Goal: Task Accomplishment & Management: Manage account settings

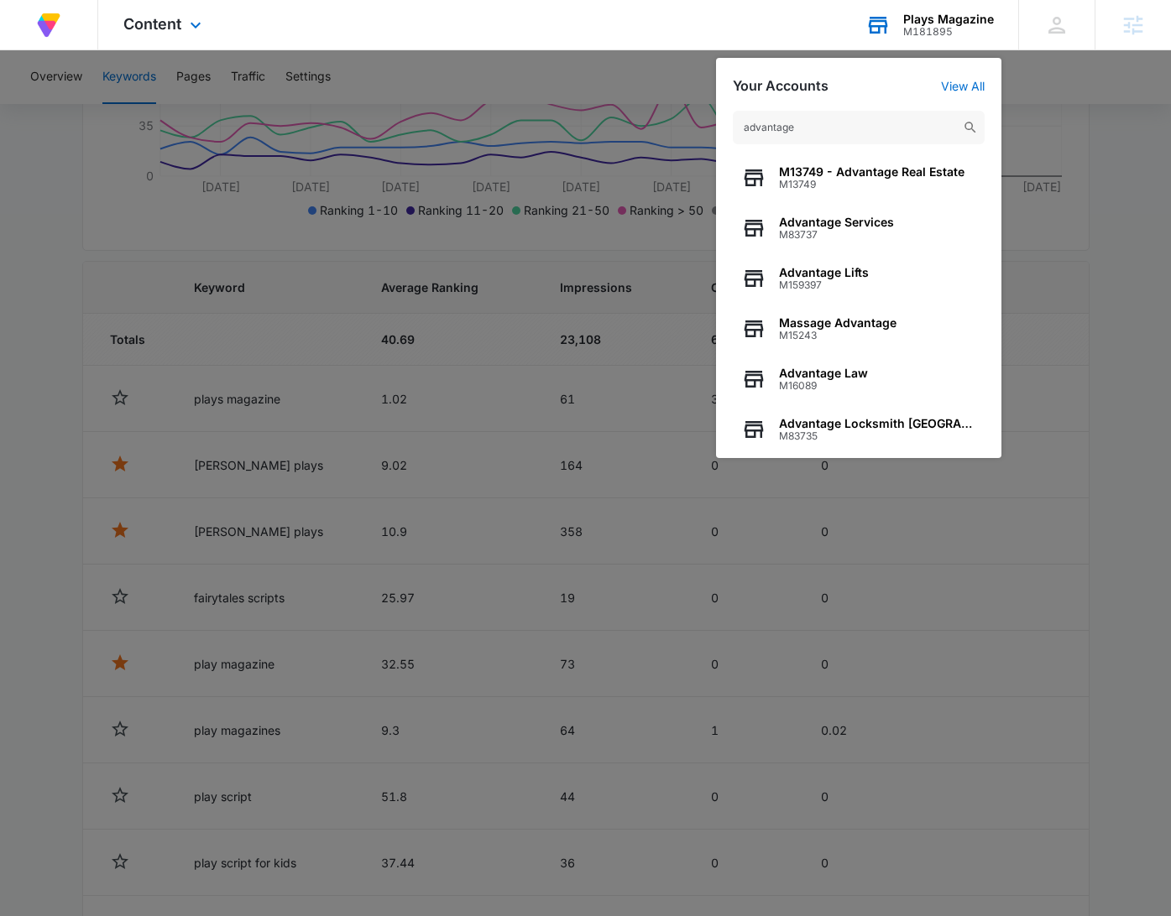
click at [835, 135] on input "advantage" at bounding box center [859, 128] width 252 height 34
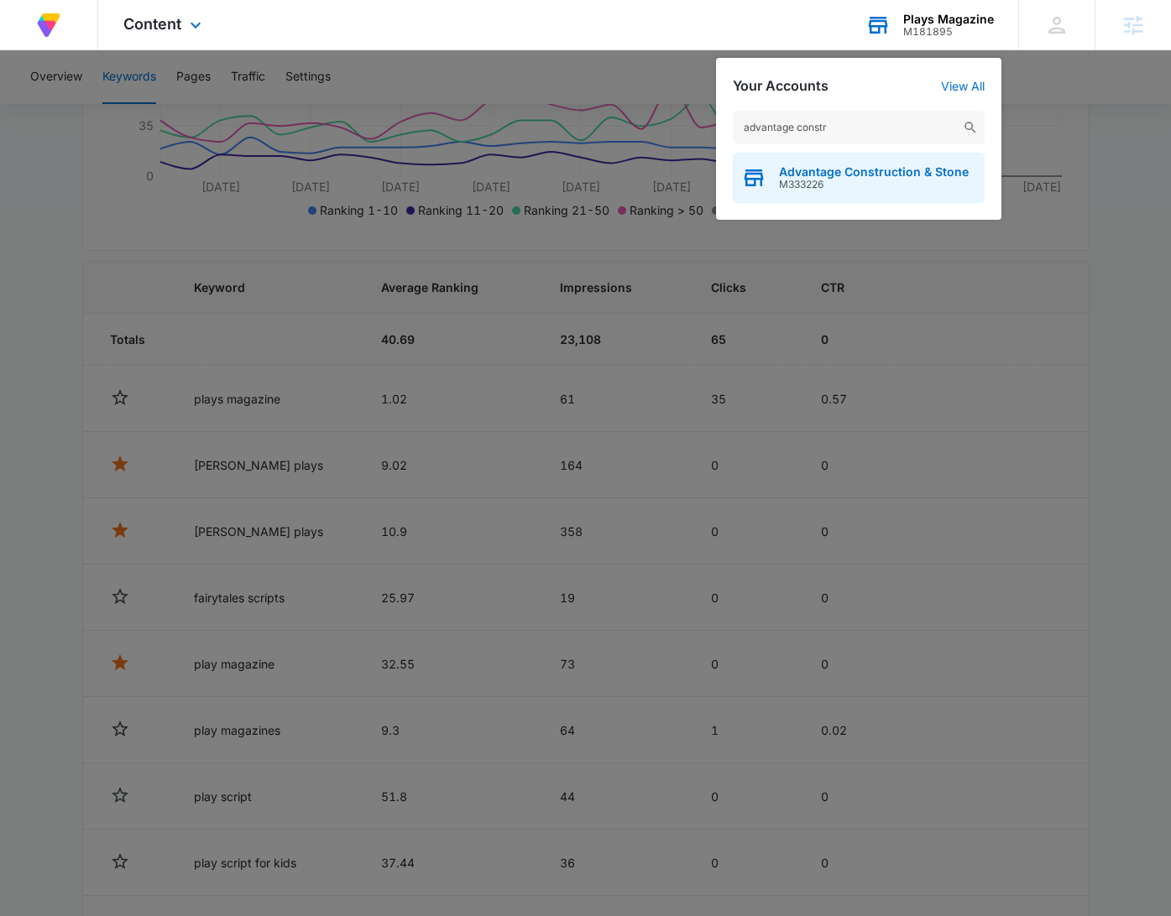
type input "advantage constr"
click at [858, 165] on span "Advantage Construction & Stone" at bounding box center [874, 171] width 190 height 13
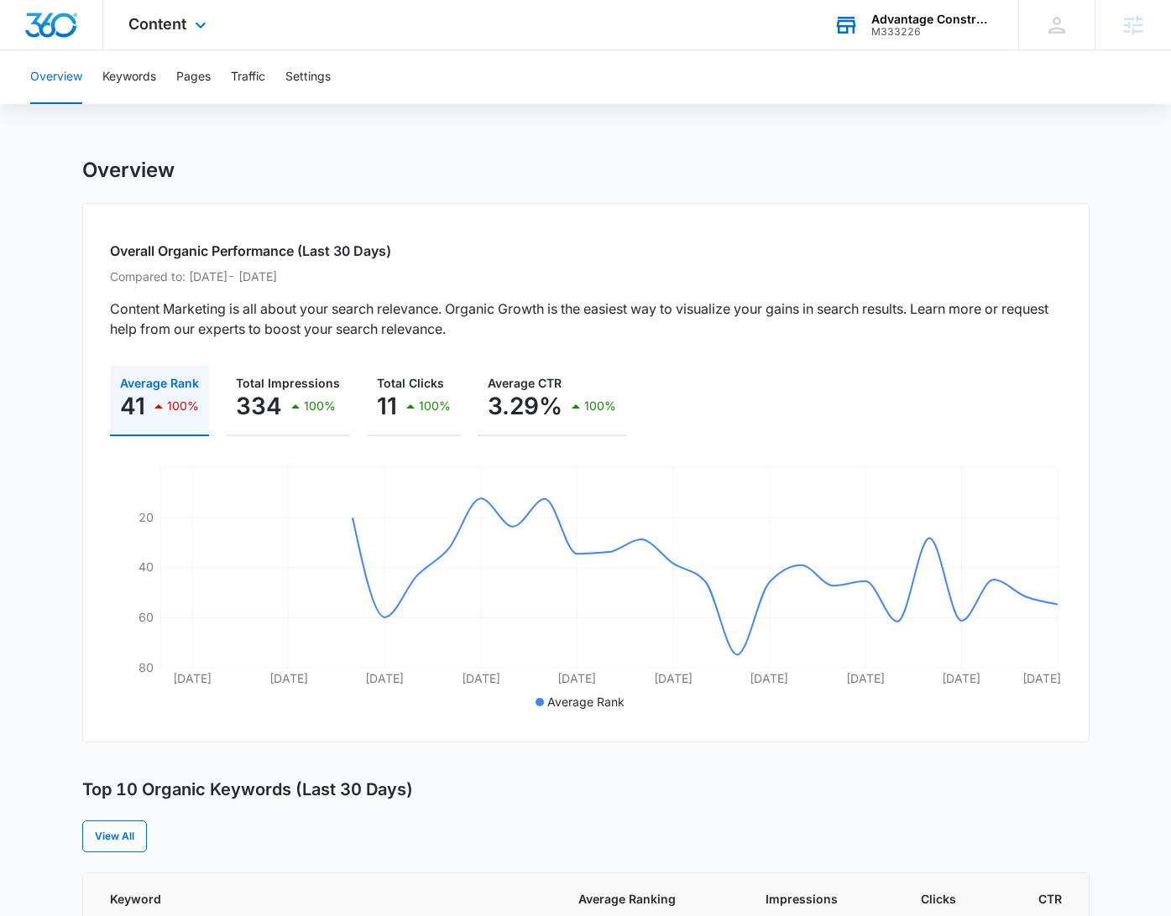
drag, startPoint x: 192, startPoint y: 30, endPoint x: 211, endPoint y: 43, distance: 23.0
click at [190, 30] on icon at bounding box center [200, 25] width 20 height 20
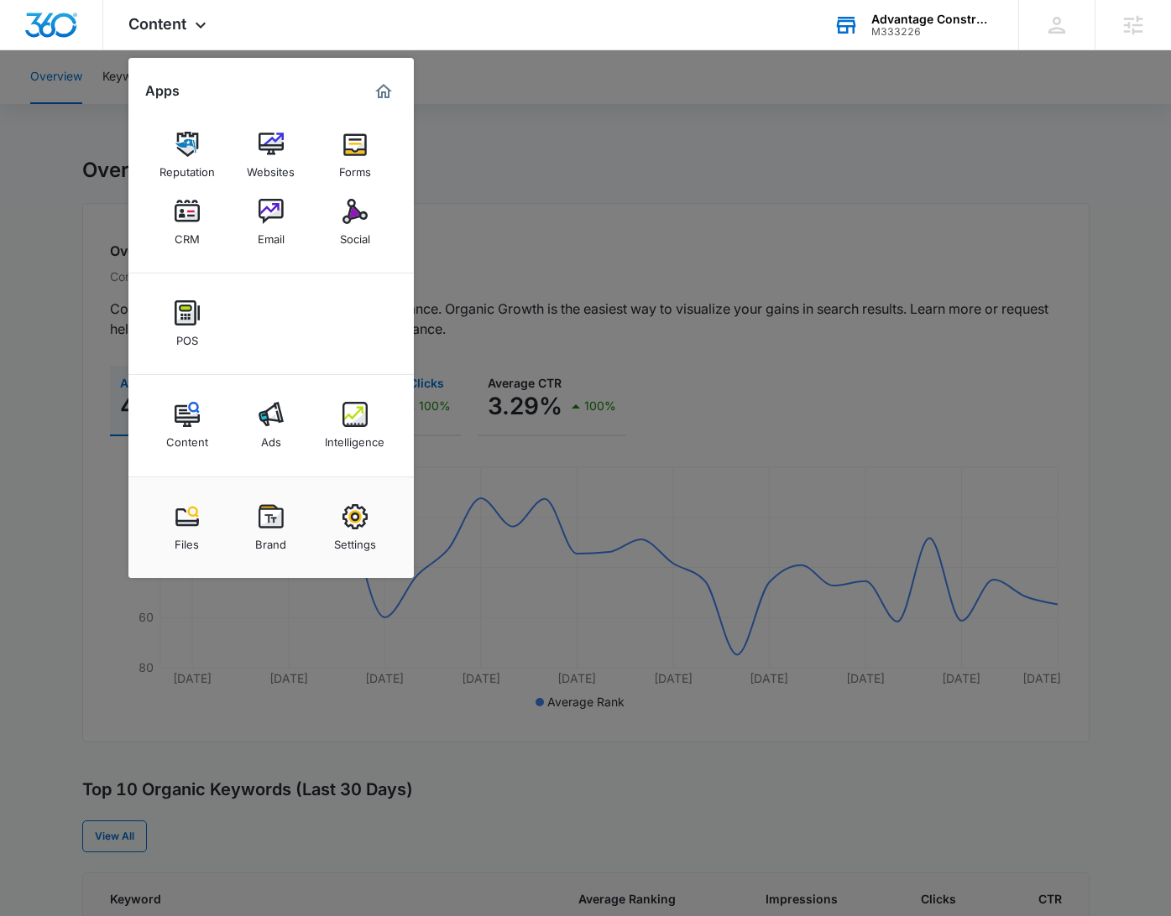
click at [363, 415] on img at bounding box center [354, 414] width 25 height 25
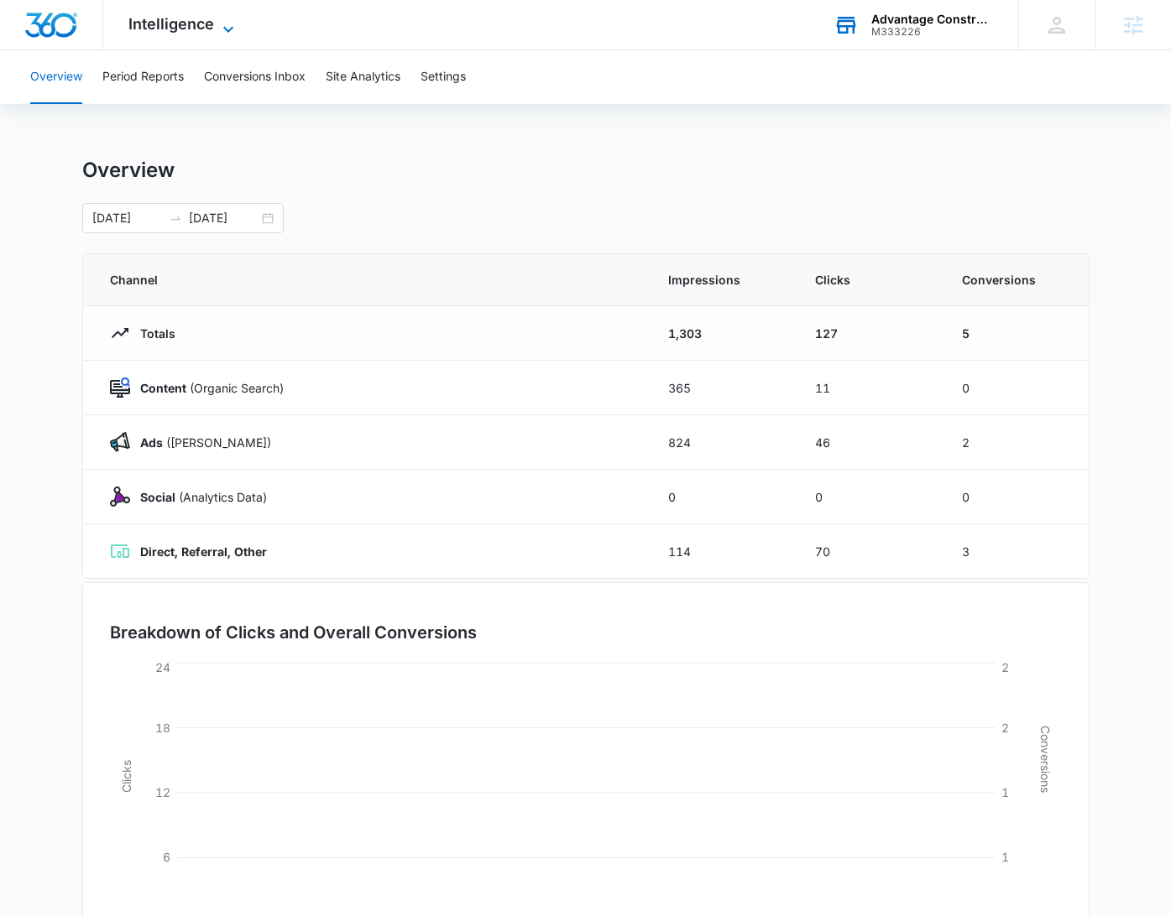
click at [209, 31] on span "Intelligence" at bounding box center [171, 24] width 86 height 18
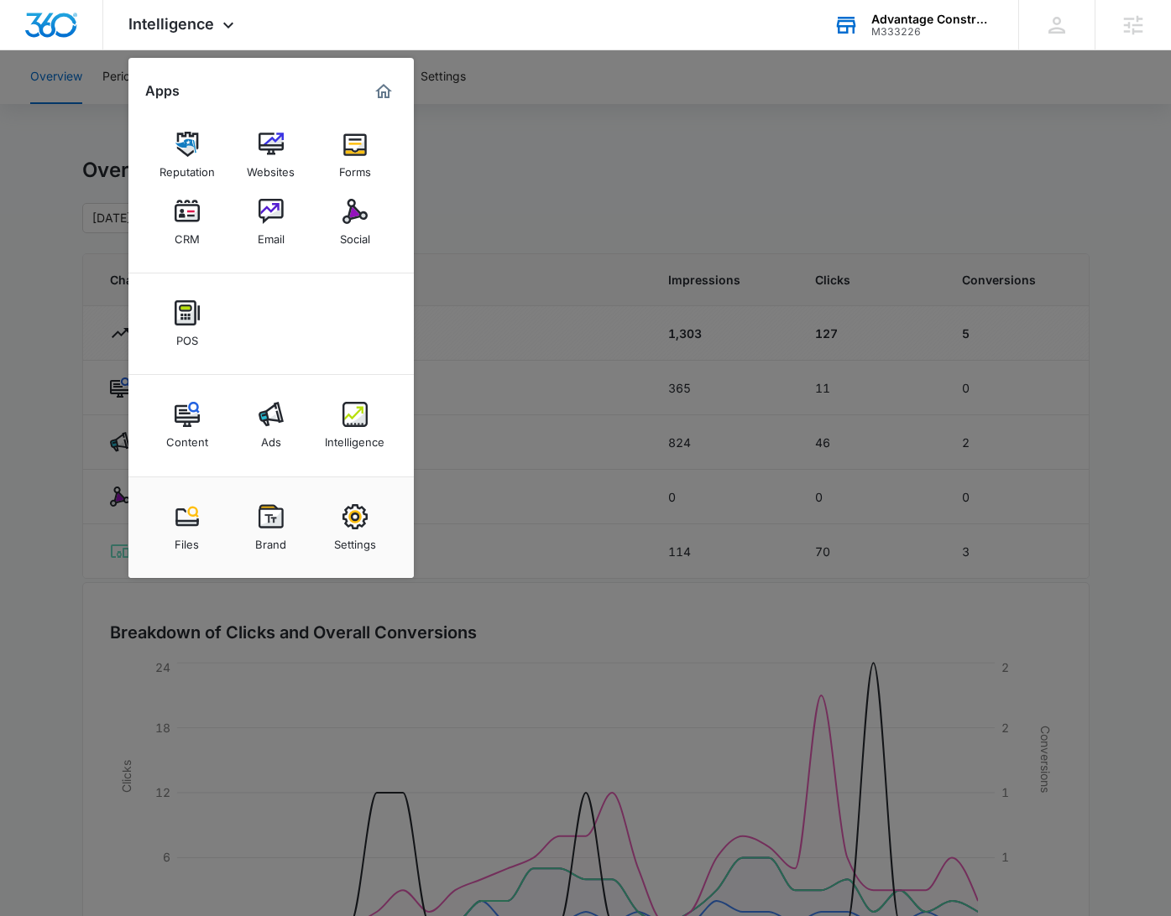
click at [723, 136] on div at bounding box center [585, 458] width 1171 height 916
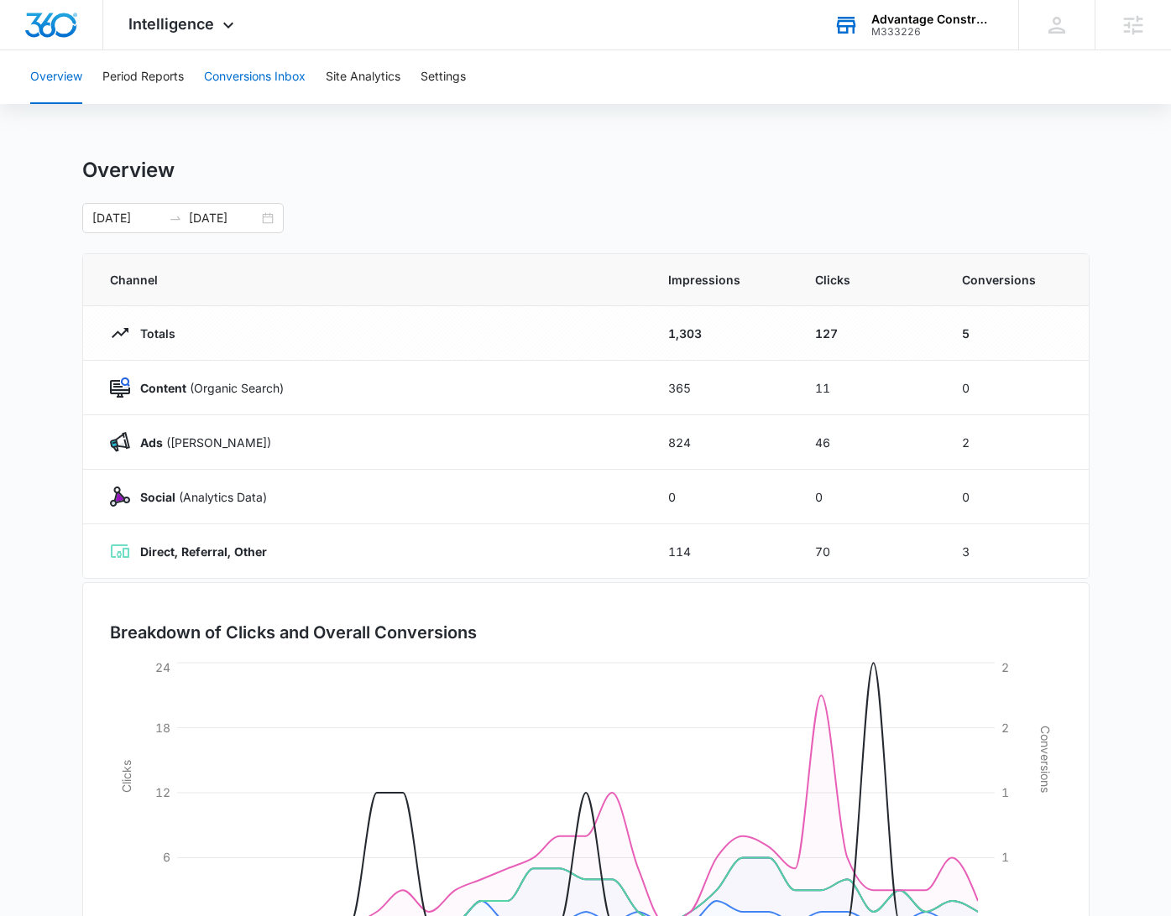
click at [258, 62] on button "Conversions Inbox" at bounding box center [255, 77] width 102 height 54
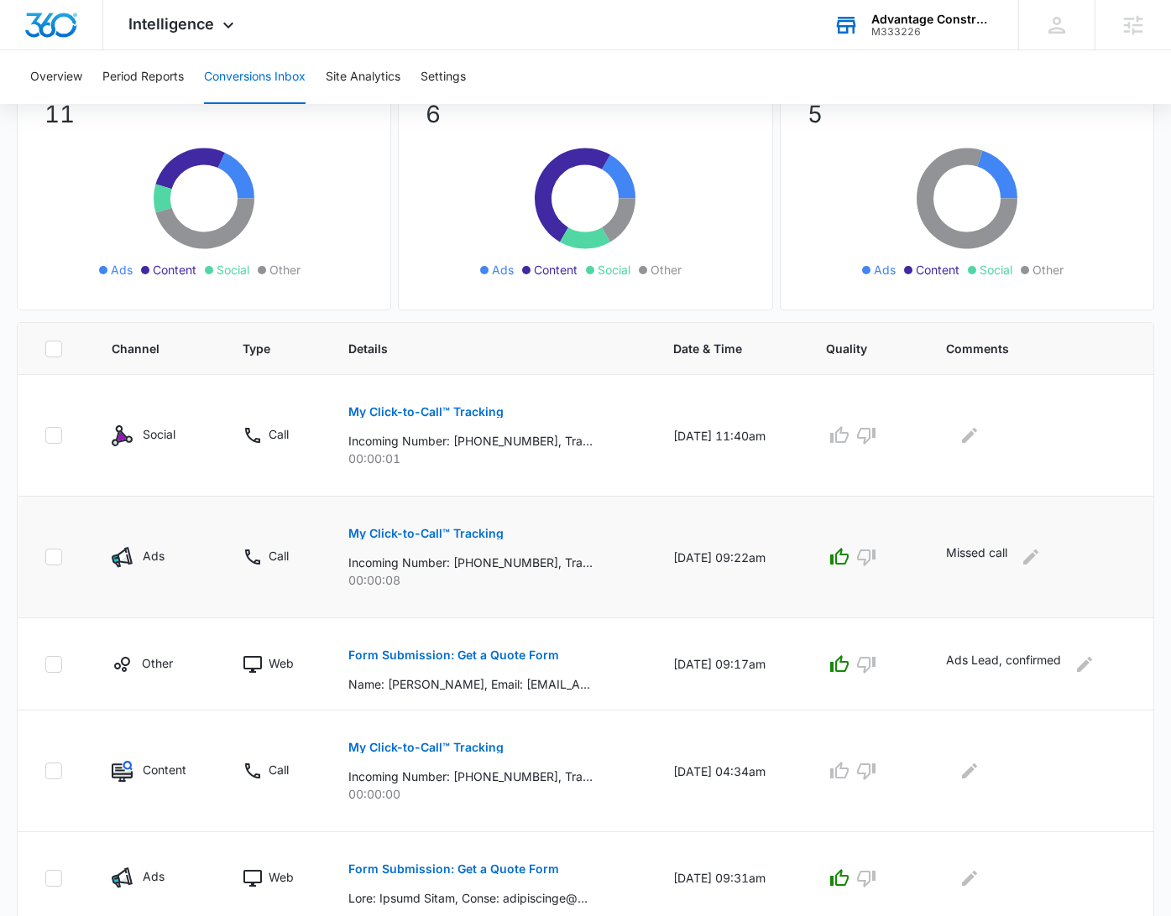
scroll to position [159, 0]
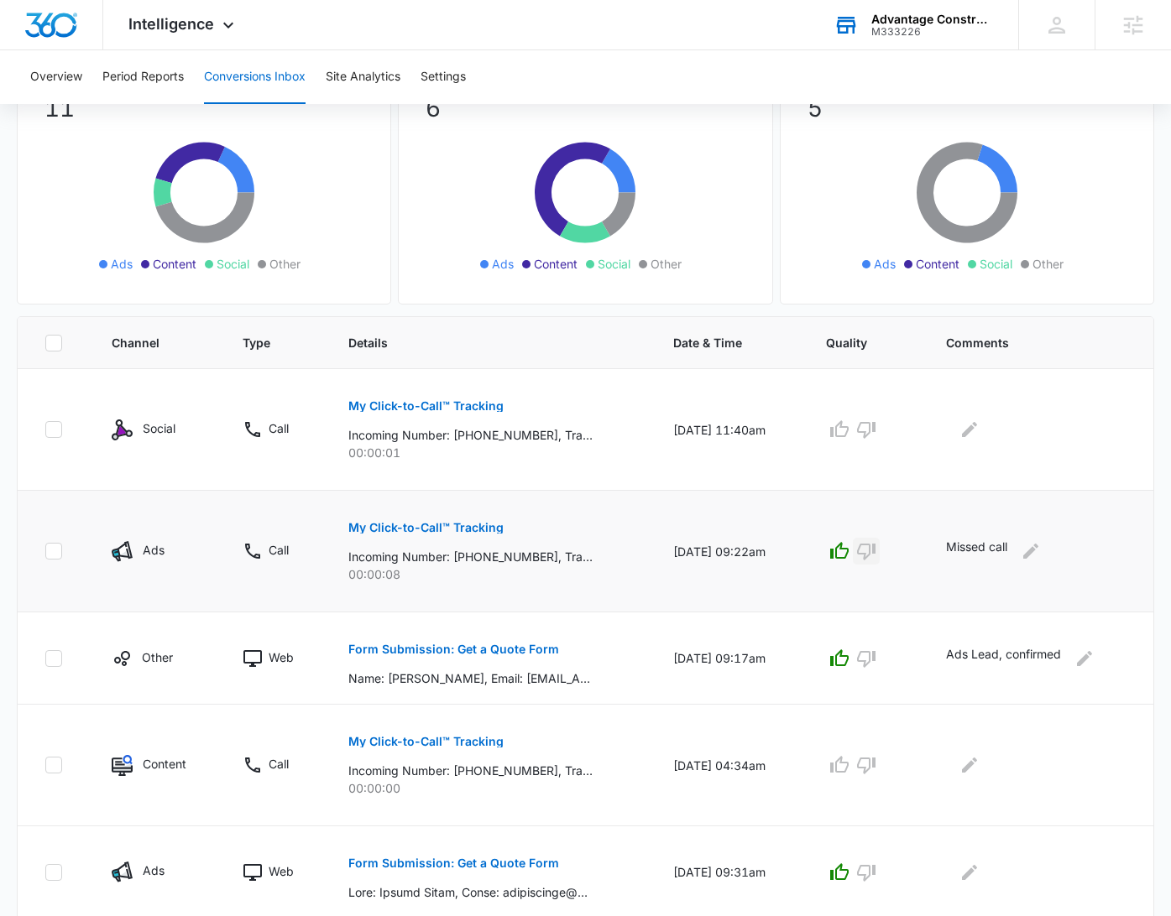
click at [876, 548] on icon "button" at bounding box center [866, 551] width 20 height 20
click at [1031, 555] on icon "Edit Comments" at bounding box center [1030, 551] width 15 height 15
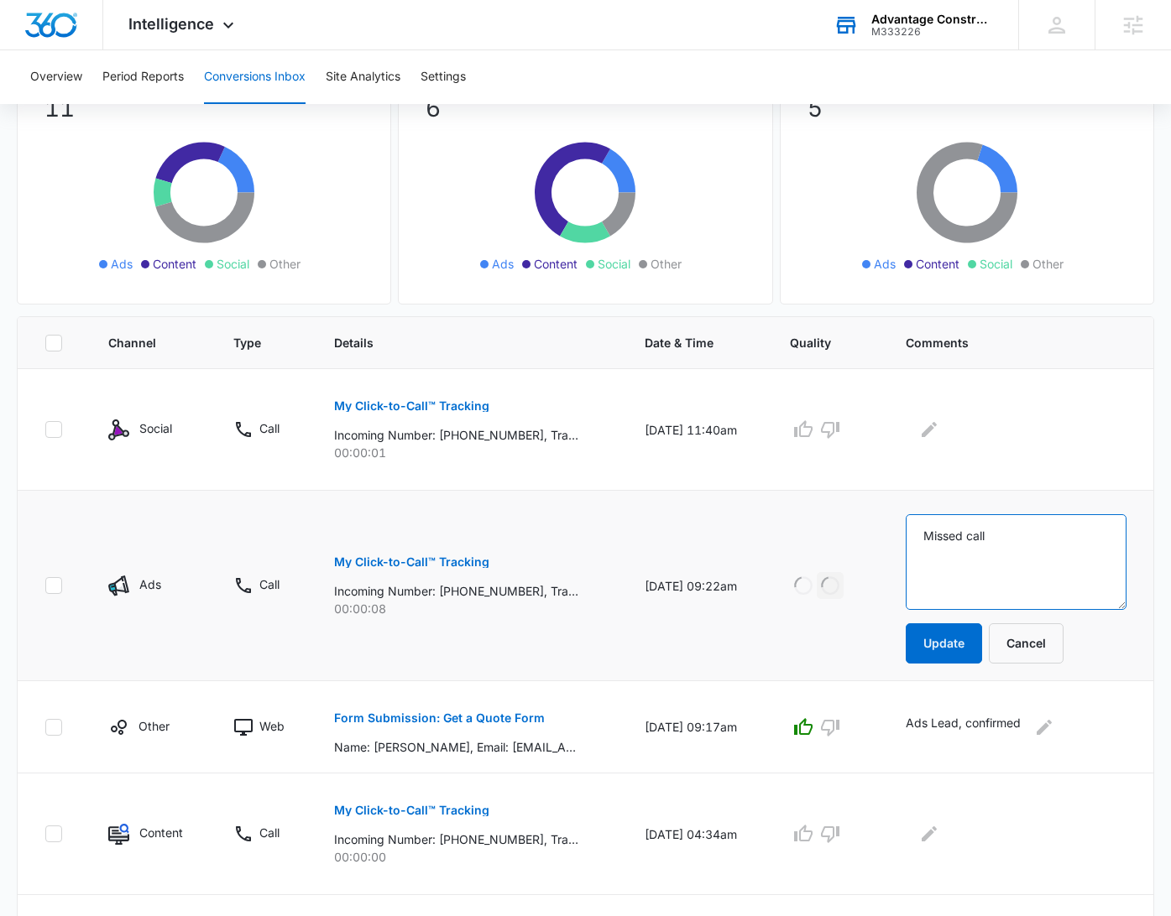
click at [1028, 542] on textarea "Missed call" at bounding box center [1015, 562] width 221 height 96
click at [1029, 541] on textarea "Missed call" at bounding box center [1015, 562] width 221 height 96
type textarea "C"
type textarea "caller wanted to purchase materials so they could diy the project"
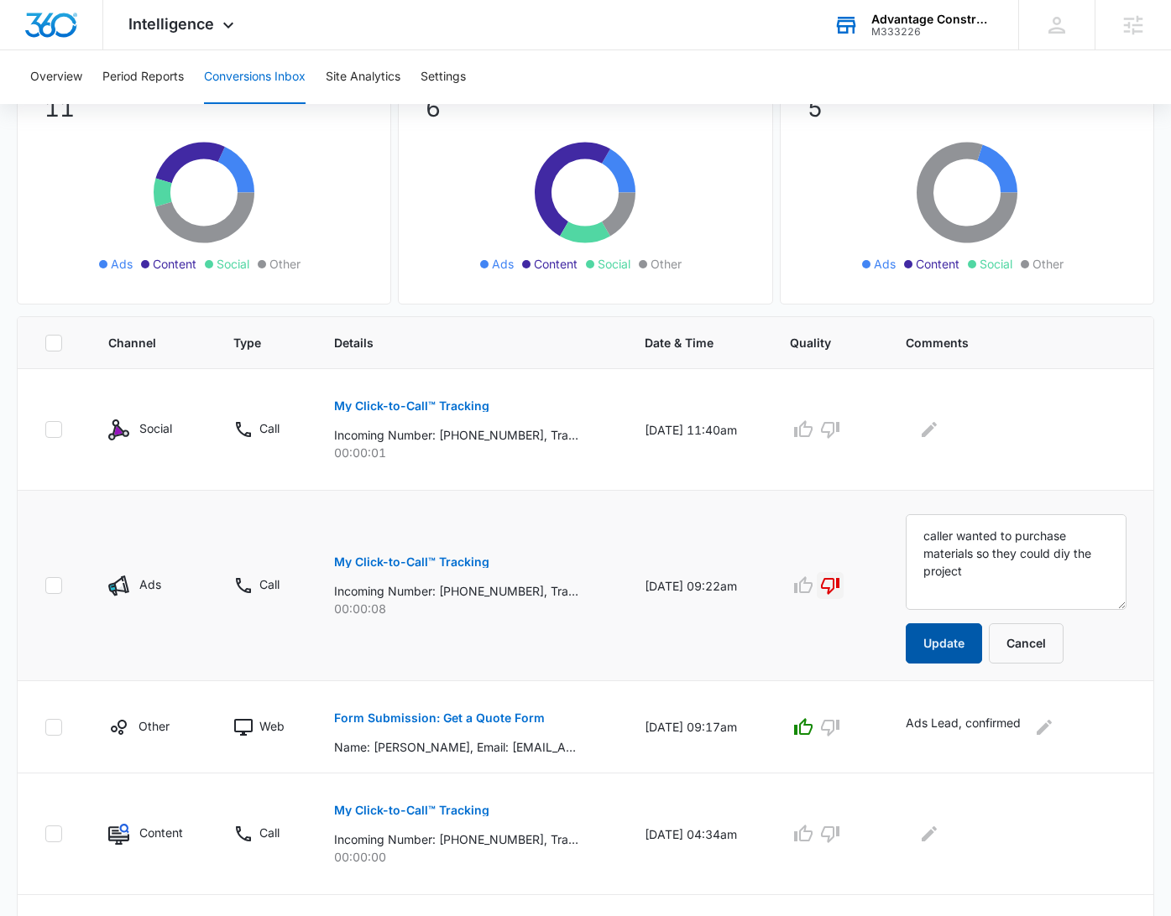
click at [979, 642] on button "Update" at bounding box center [943, 644] width 76 height 40
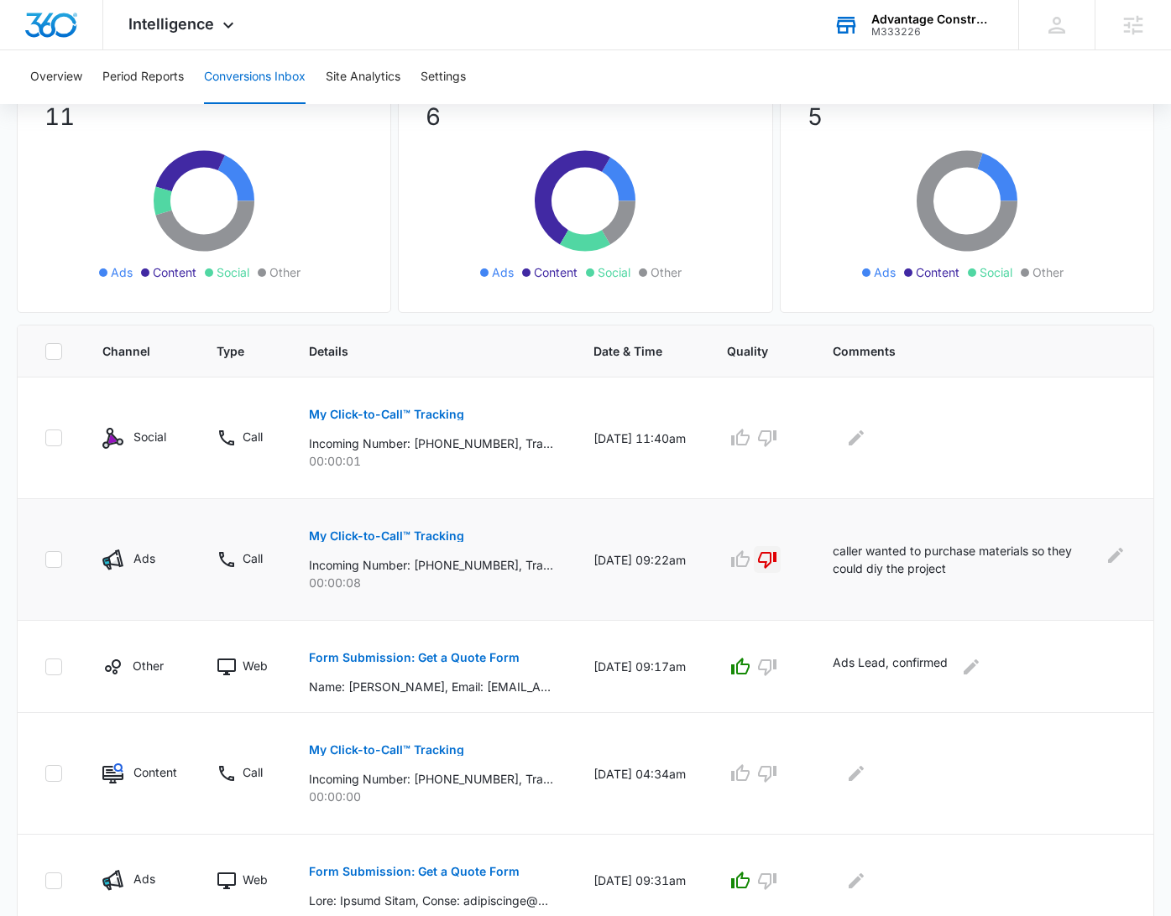
scroll to position [0, 0]
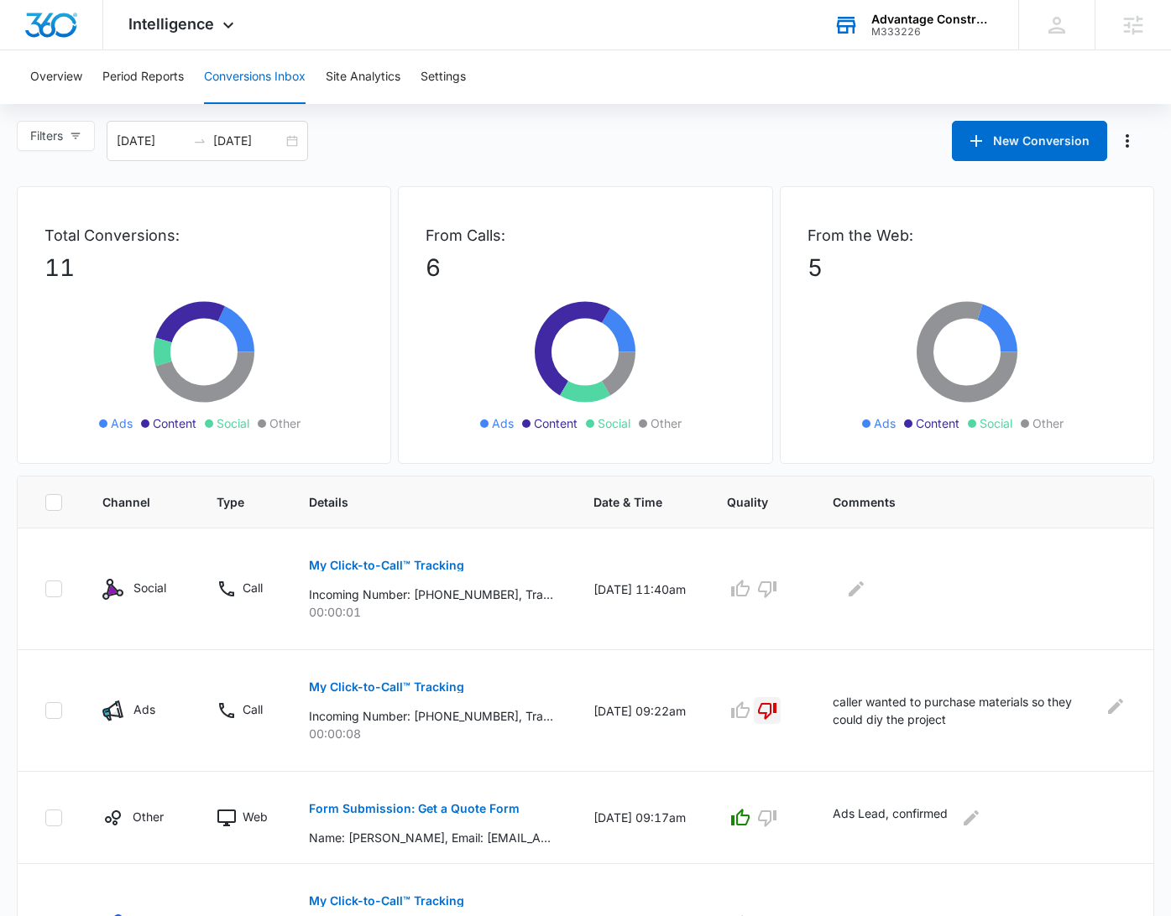
click at [733, 80] on div "Overview Period Reports Conversions Inbox Site Analytics Settings" at bounding box center [585, 77] width 1130 height 54
click at [143, 20] on span "Intelligence" at bounding box center [171, 24] width 86 height 18
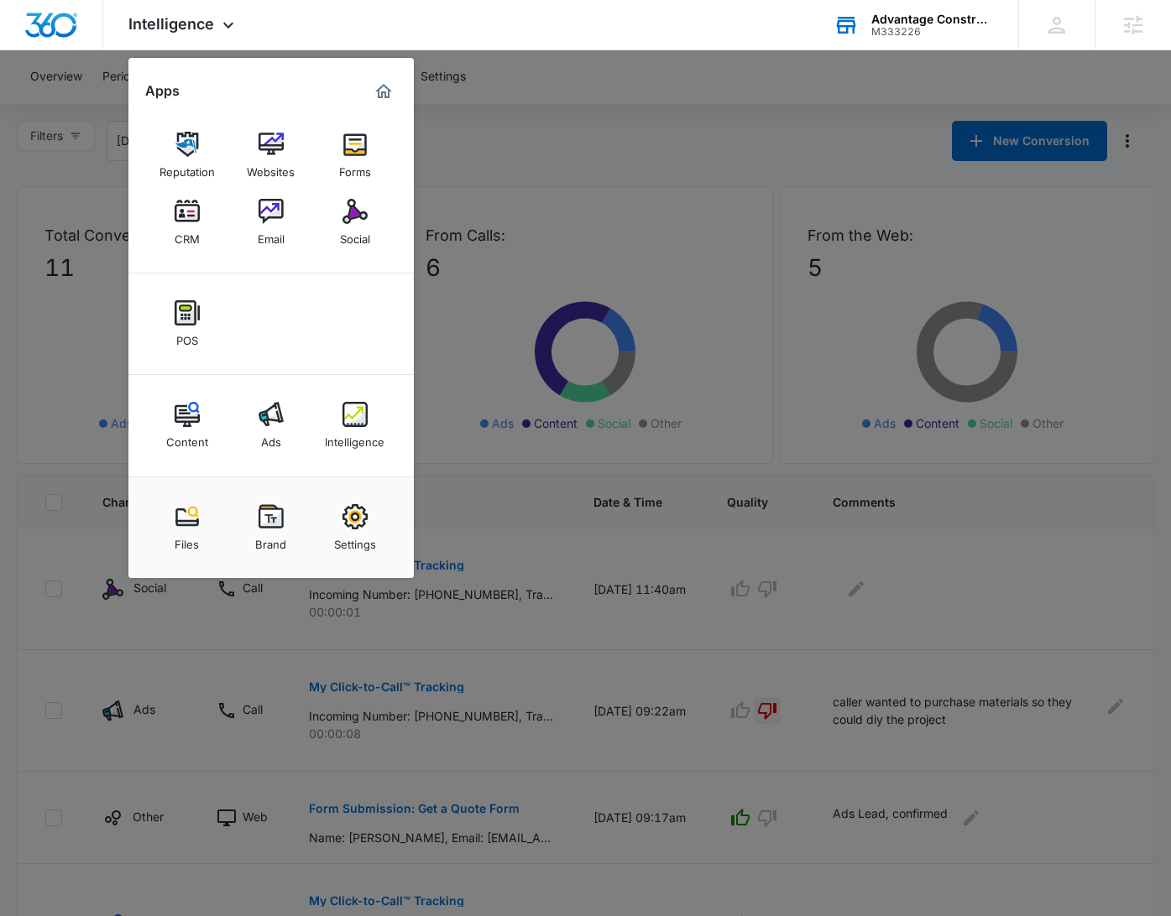
drag, startPoint x: 291, startPoint y: 430, endPoint x: 289, endPoint y: 422, distance: 8.8
click at [290, 430] on link "Ads" at bounding box center [271, 426] width 64 height 64
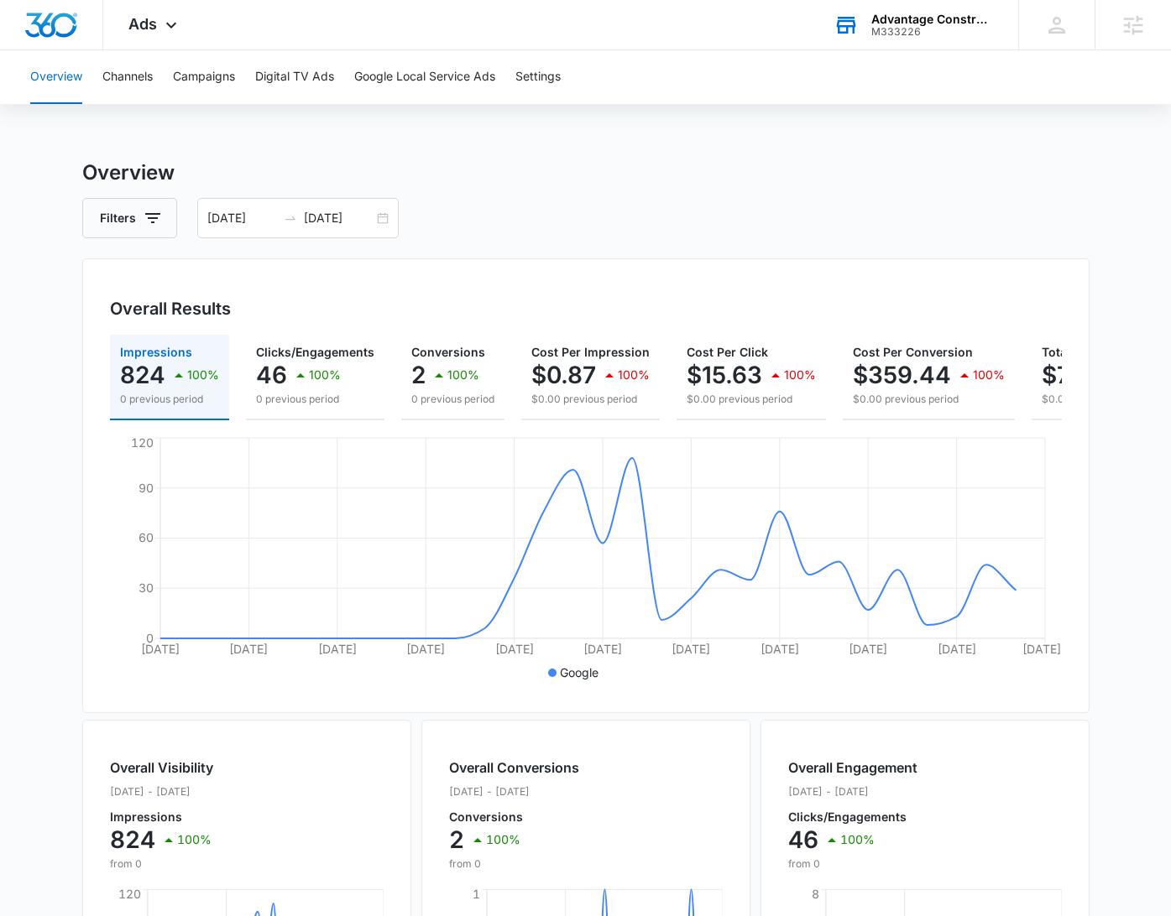
click at [660, 190] on div "Overview Filters [DATE] [DATE] Overall Results Impressions 824 100% 0 previous …" at bounding box center [585, 760] width 1007 height 1205
